Goal: Find specific page/section: Find specific page/section

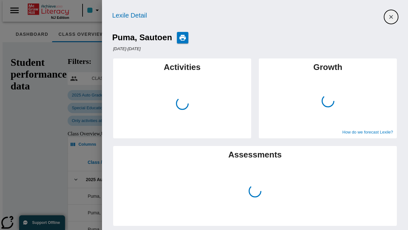
click at [392, 17] on icon "Close" at bounding box center [392, 17] width 4 height 4
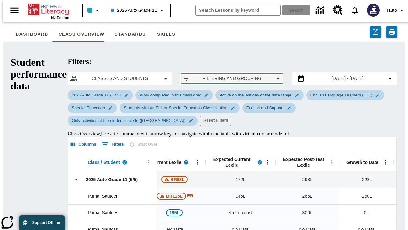
click at [204, 75] on span "Filtering and Grouping" at bounding box center [232, 78] width 74 height 7
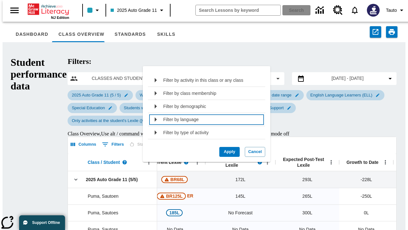
click at [204, 119] on div "Filter by language" at bounding box center [212, 119] width 98 height 10
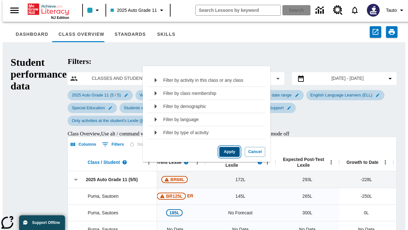
click at [227, 157] on button "Apply" at bounding box center [230, 152] width 20 height 10
